Goal: Task Accomplishment & Management: Use online tool/utility

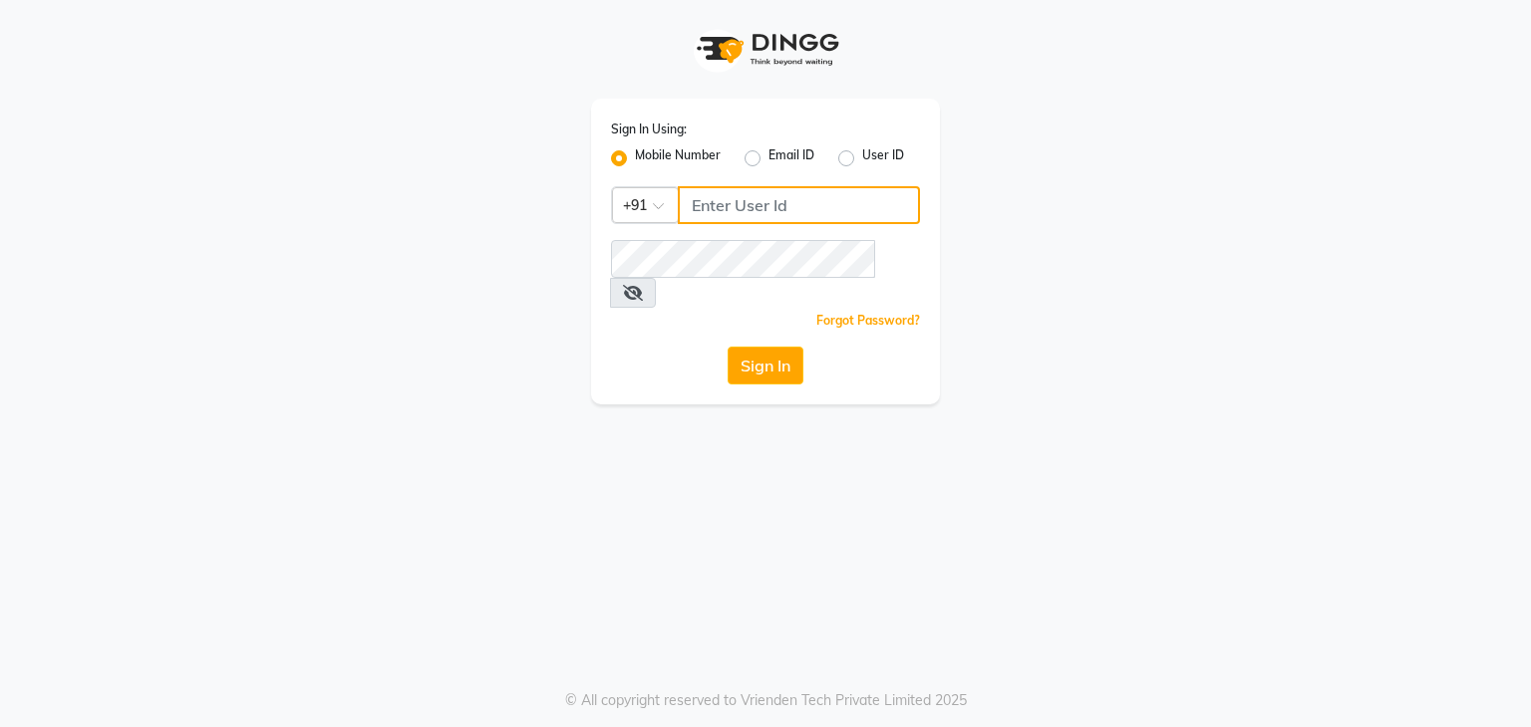
click at [771, 199] on input "Username" at bounding box center [799, 205] width 242 height 38
type input "9861674797"
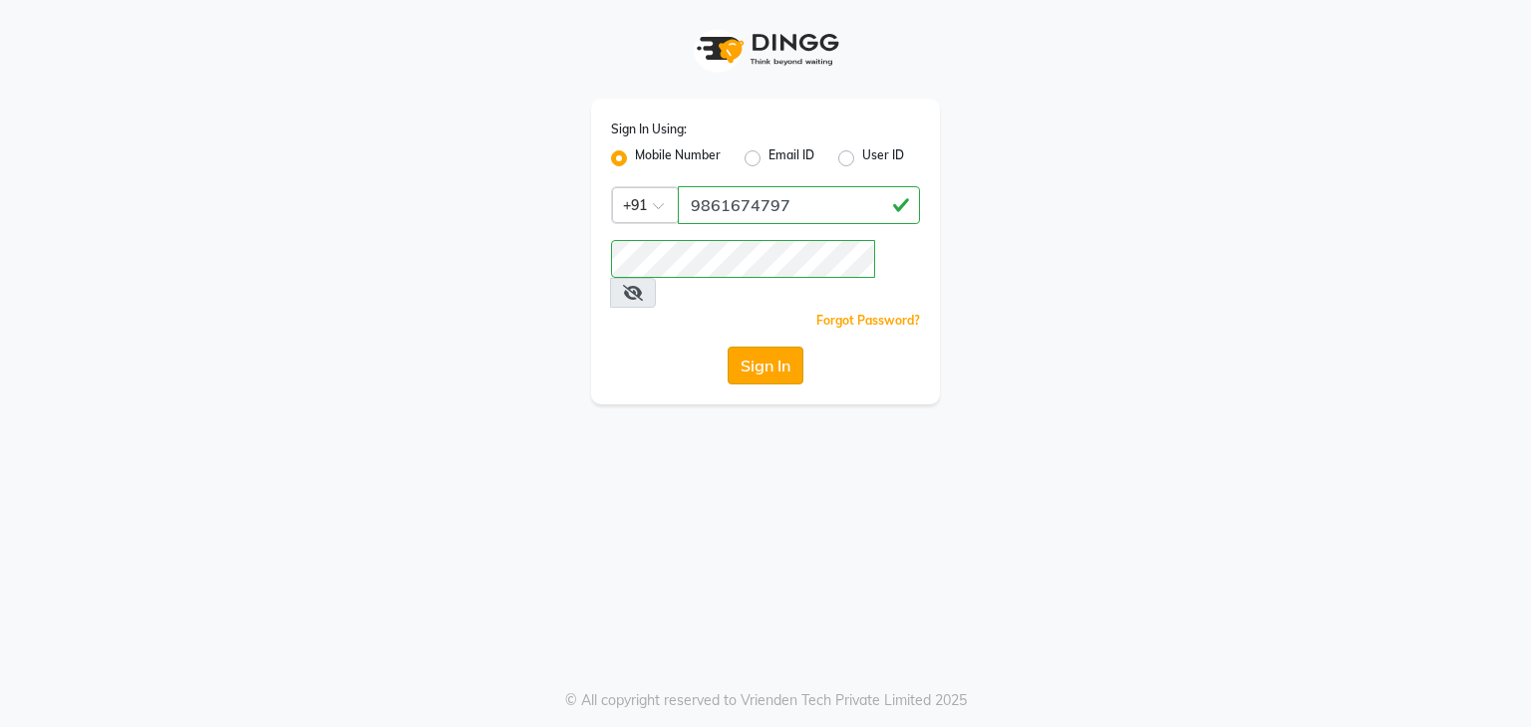
click at [744, 347] on button "Sign In" at bounding box center [765, 366] width 76 height 38
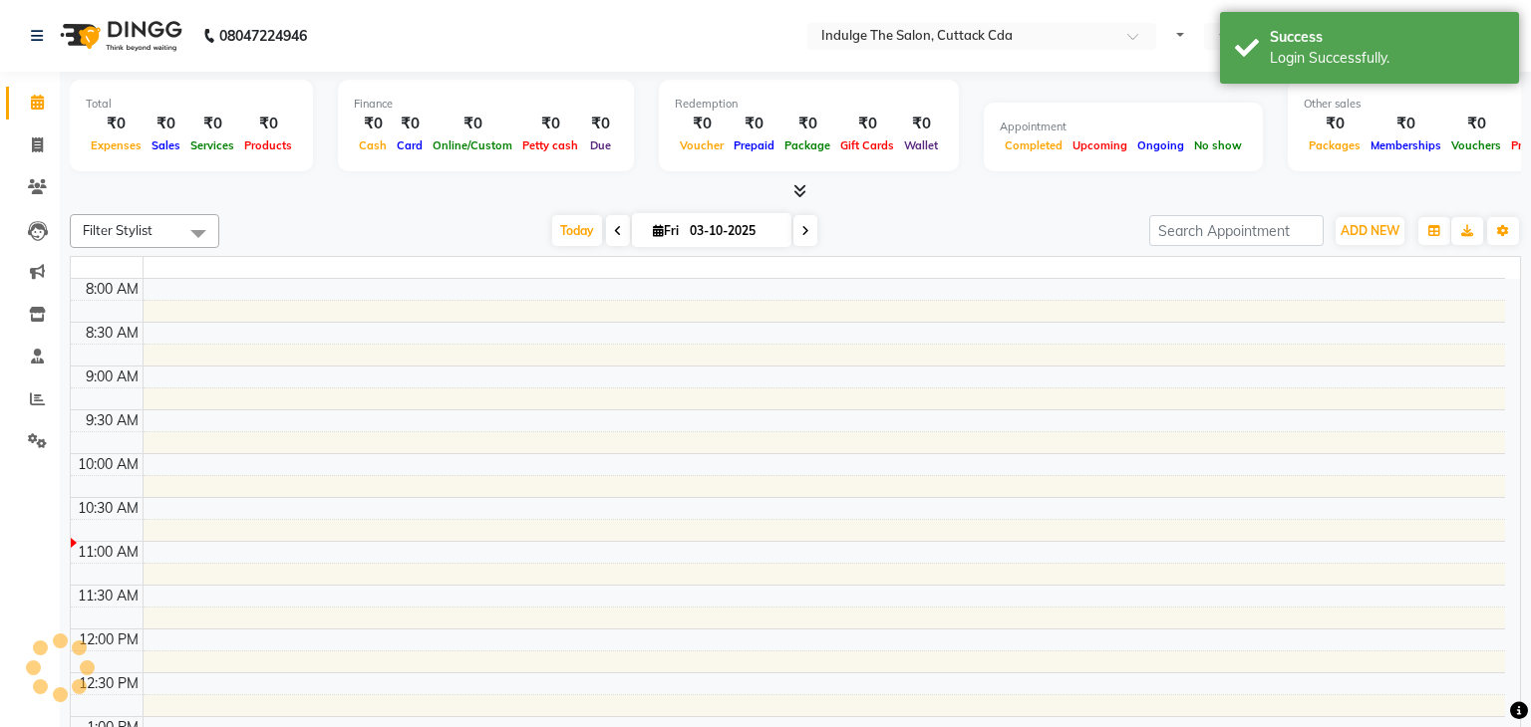
select select "en"
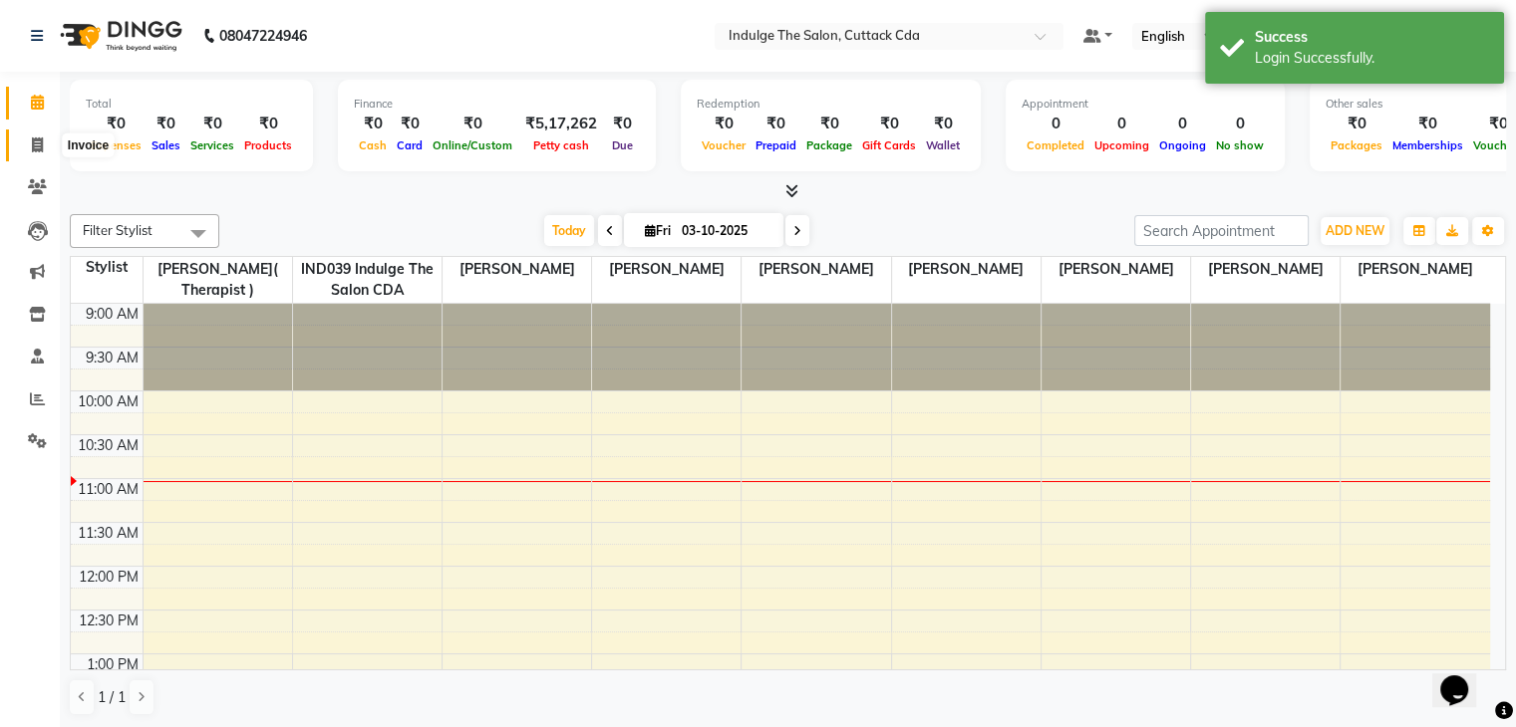
click at [29, 147] on span at bounding box center [37, 146] width 35 height 23
select select "7297"
select select "service"
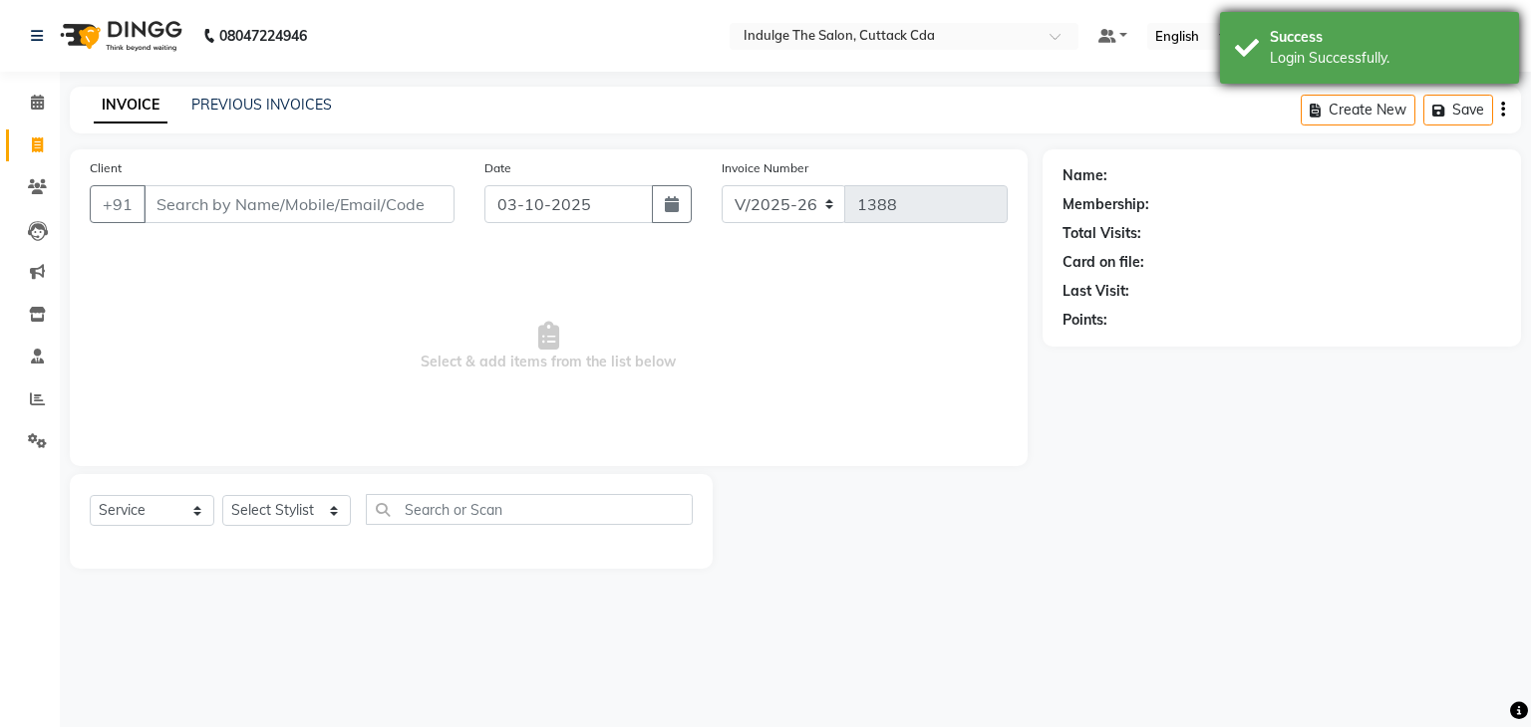
click at [1393, 21] on div "Success Login Successfully." at bounding box center [1369, 48] width 299 height 72
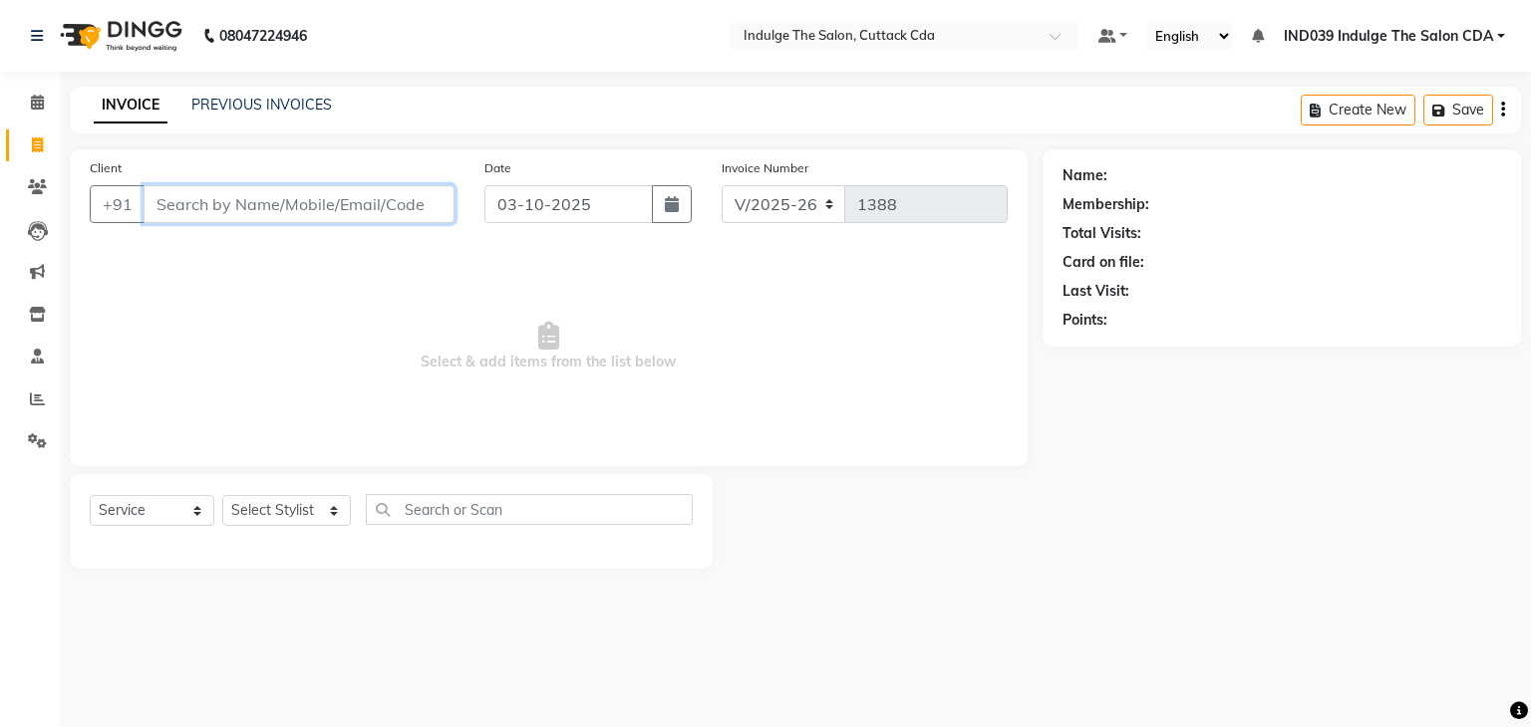
click at [273, 211] on input "Client" at bounding box center [298, 204] width 311 height 38
